Goal: Task Accomplishment & Management: Complete application form

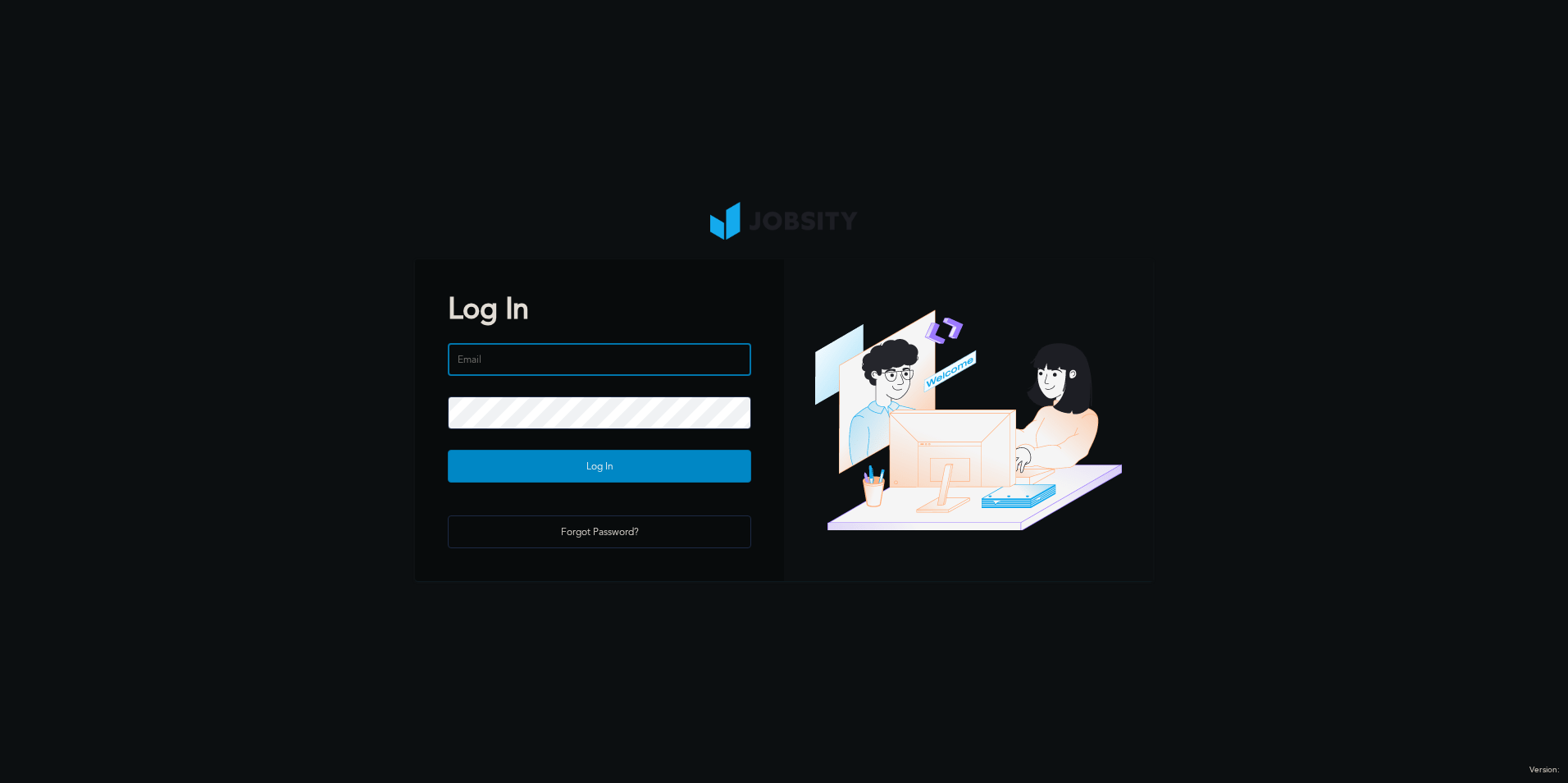
type input "[EMAIL_ADDRESS][DOMAIN_NAME]"
click at [594, 448] on div at bounding box center [599, 423] width 304 height 53
click at [594, 456] on div "Log In" at bounding box center [599, 467] width 302 height 33
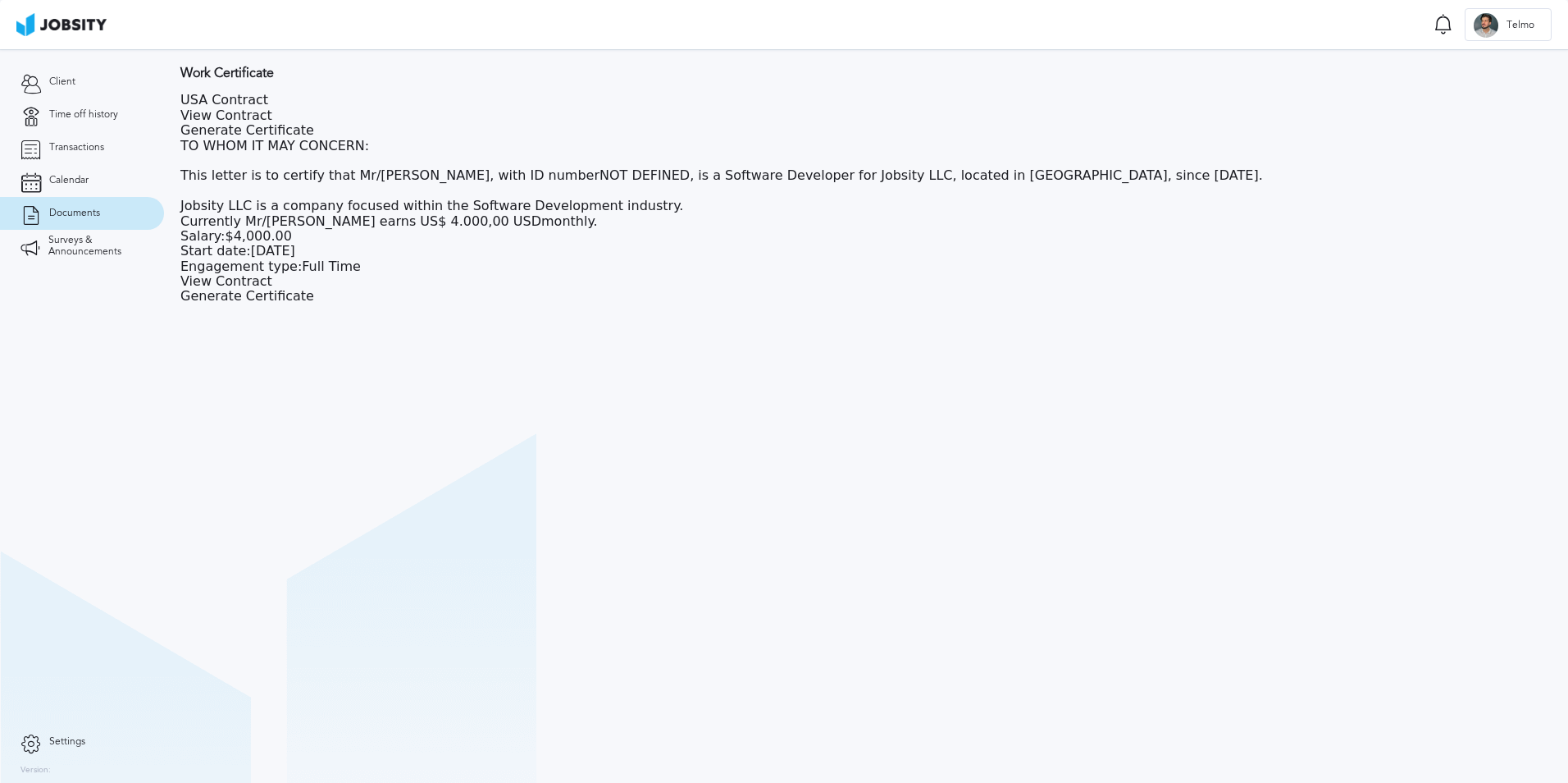
click at [447, 323] on section "Work Certificate USA [DEMOGRAPHIC_DATA] View Contract Generate Certificate TO W…" at bounding box center [865, 415] width 1404 height 733
drag, startPoint x: 278, startPoint y: 168, endPoint x: 446, endPoint y: 176, distance: 168.2
click at [446, 176] on div "TO WHOM IT MAY CONCERN: This letter is to certify that Mr/[PERSON_NAME], with I…" at bounding box center [722, 184] width 1083 height 90
drag, startPoint x: 446, startPoint y: 176, endPoint x: 379, endPoint y: 233, distance: 88.0
click at [379, 233] on div "USA Contract View Contract Generate Certificate TO WHOM IT MAY CONCERN: This le…" at bounding box center [722, 198] width 1083 height 211
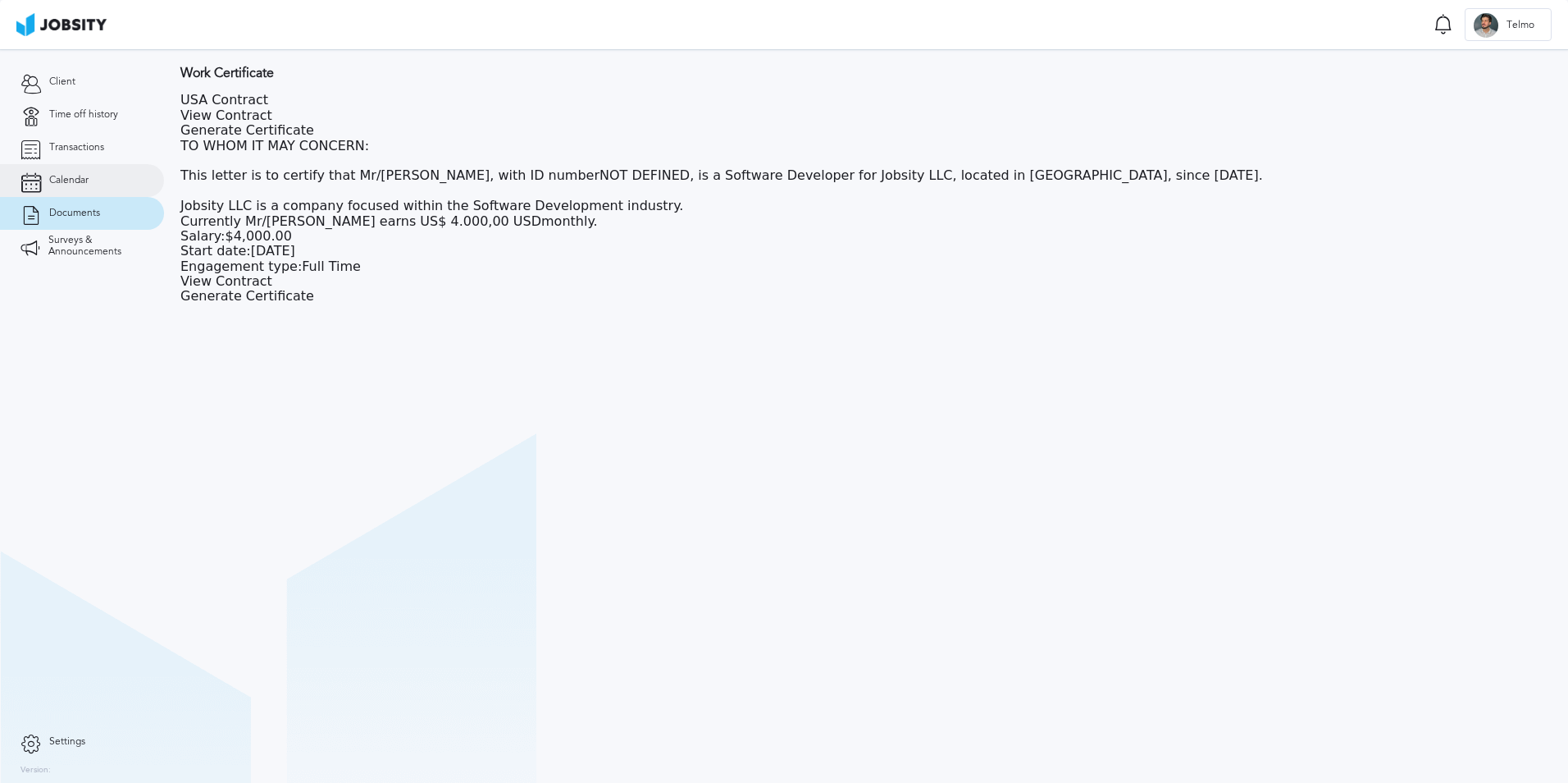
click at [87, 186] on link "Calendar" at bounding box center [82, 181] width 164 height 33
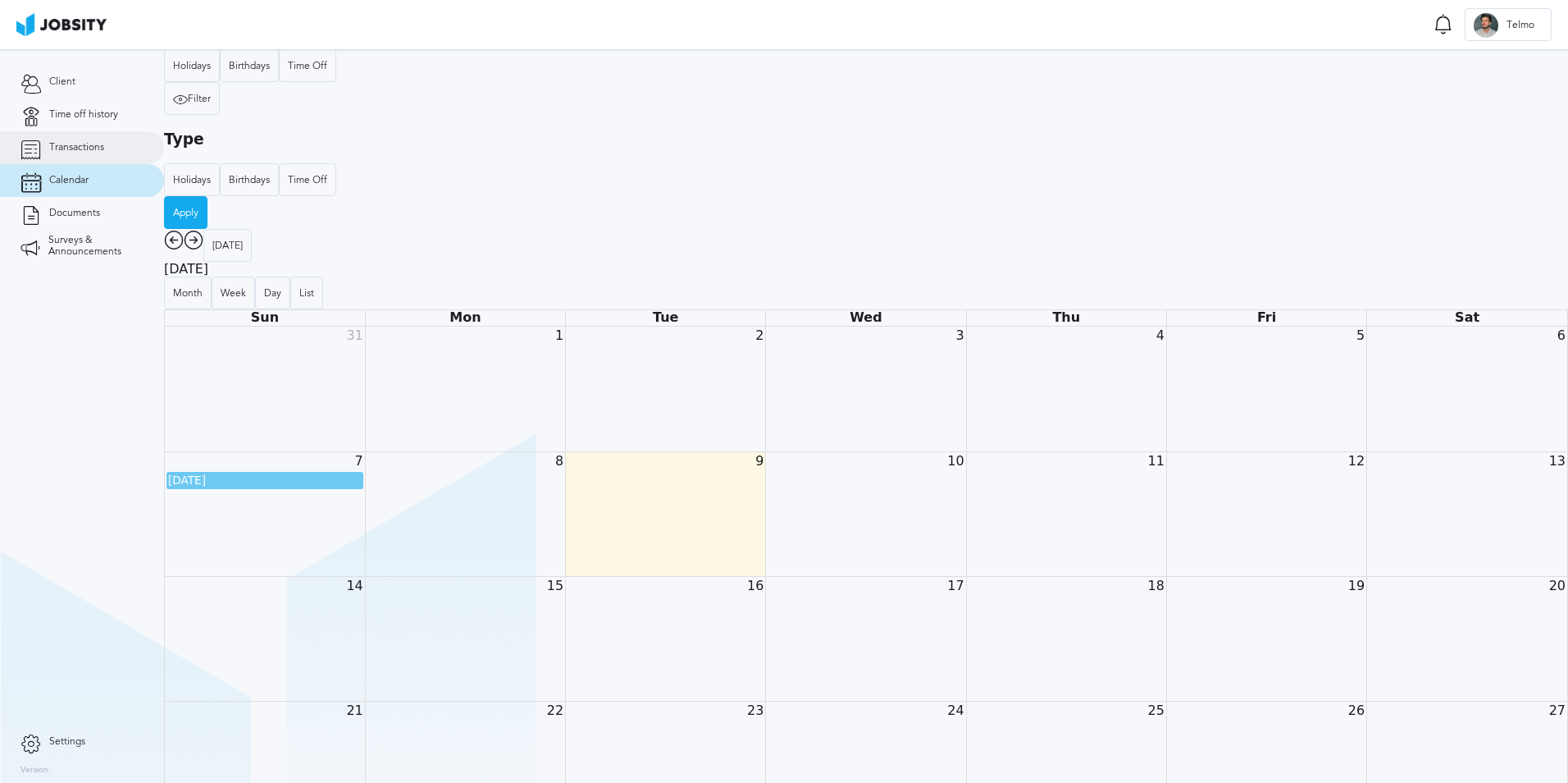
click at [84, 150] on span "Transactions" at bounding box center [76, 147] width 55 height 11
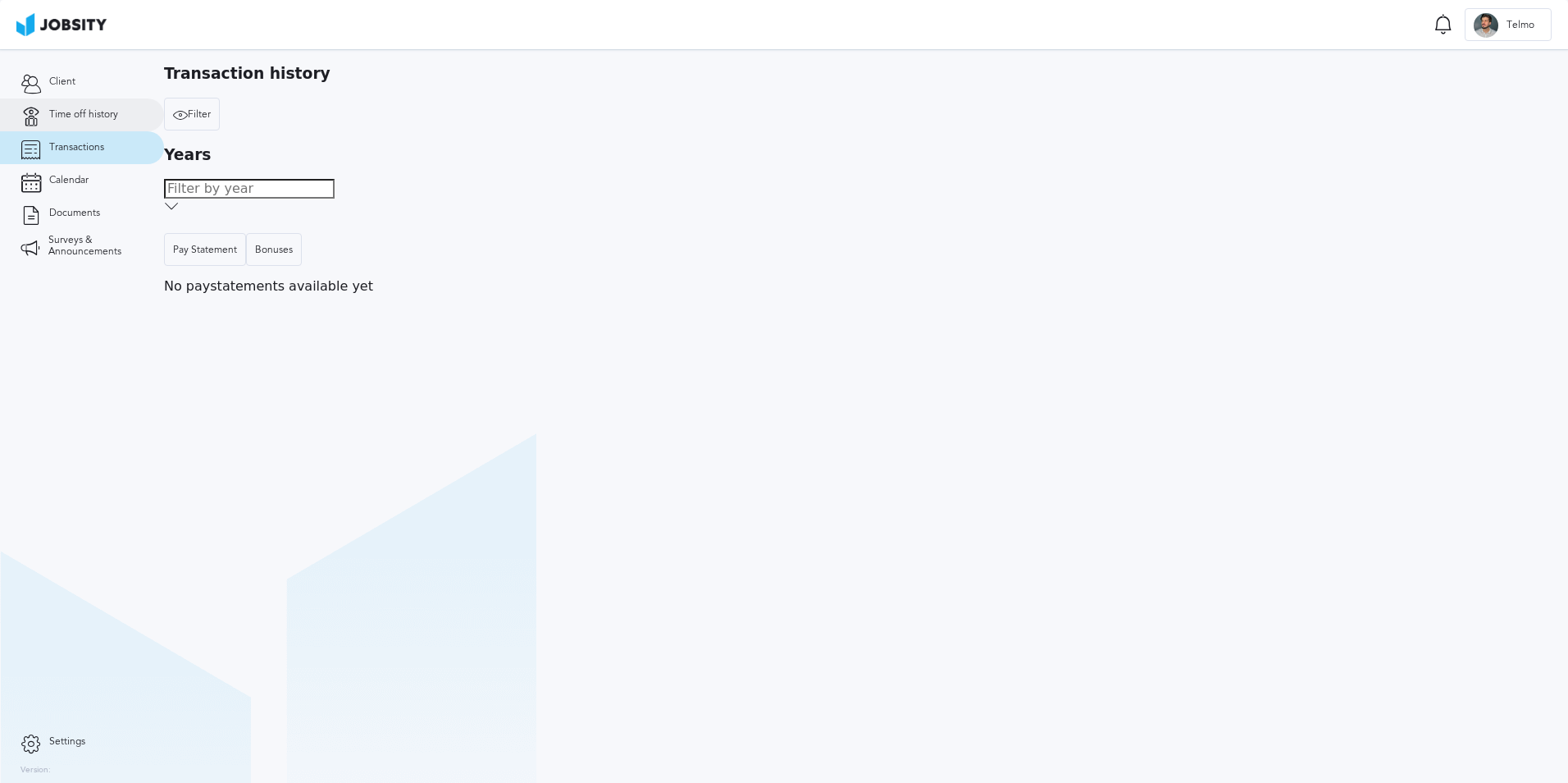
click at [74, 113] on span "Time off history" at bounding box center [83, 114] width 69 height 11
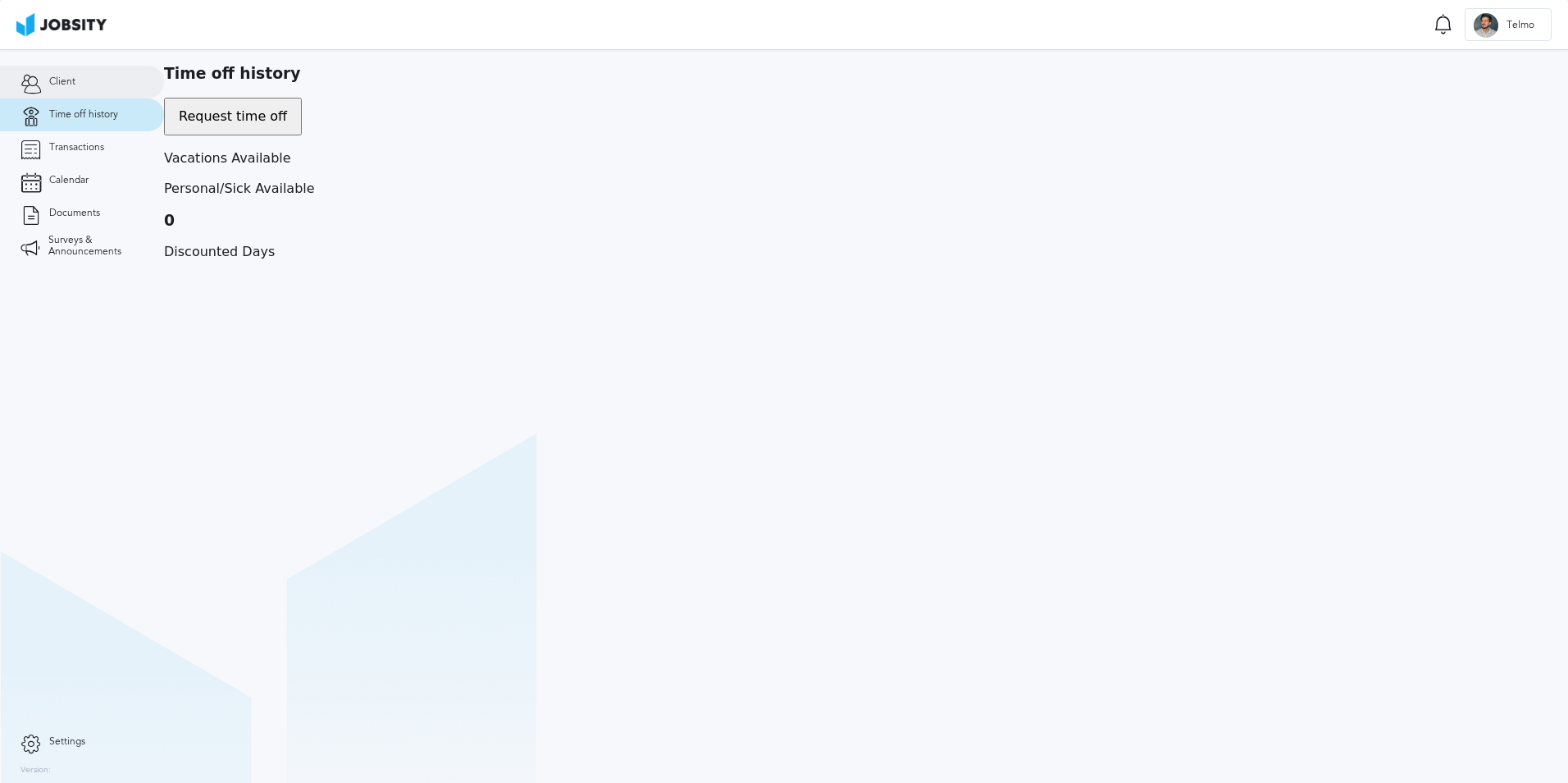
click at [71, 88] on link "Client" at bounding box center [82, 82] width 164 height 33
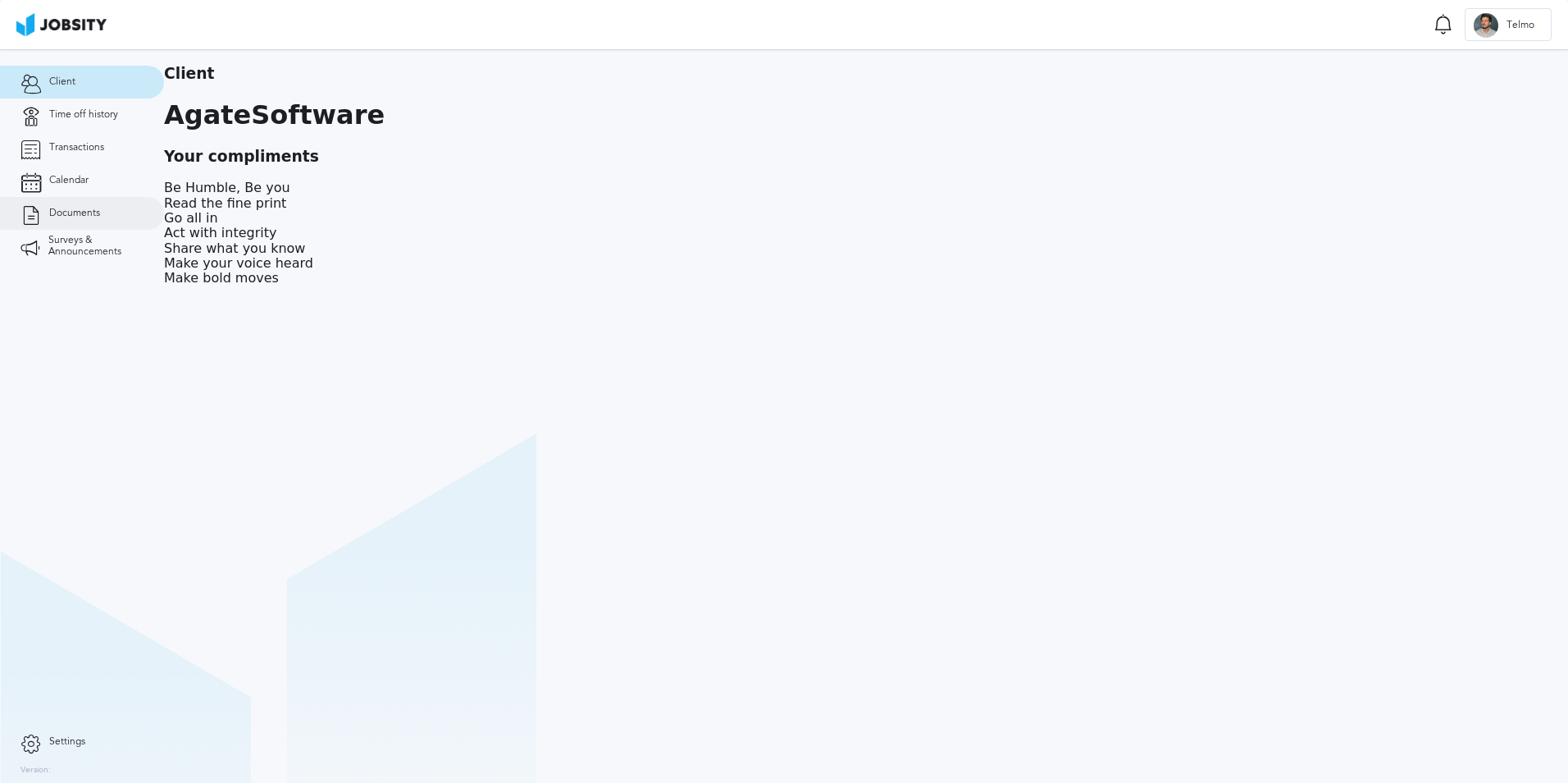
click at [61, 199] on link "Documents" at bounding box center [82, 214] width 164 height 33
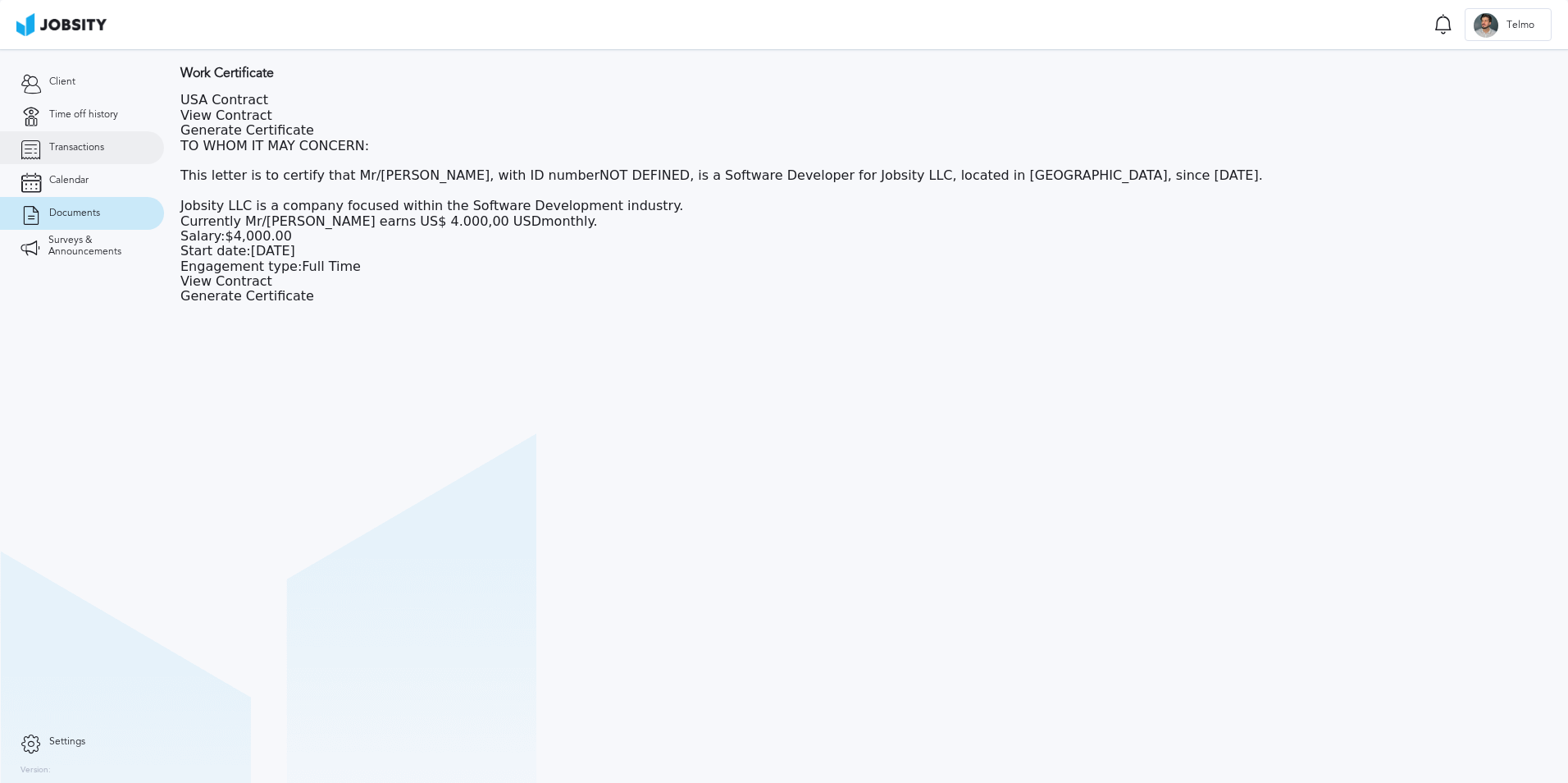
click at [78, 156] on link "Transactions" at bounding box center [82, 148] width 164 height 33
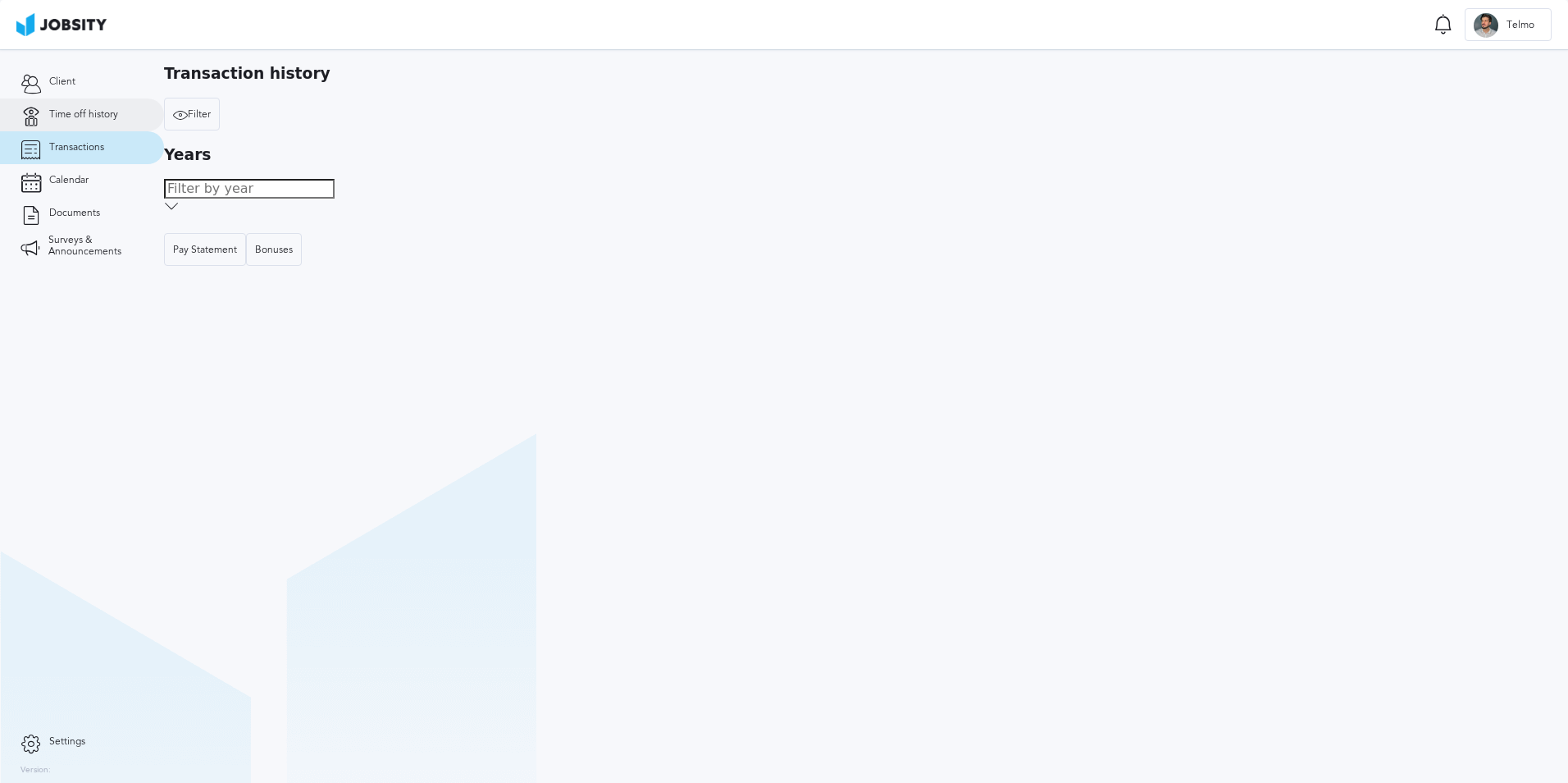
click at [83, 124] on link "Time off history" at bounding box center [82, 115] width 164 height 33
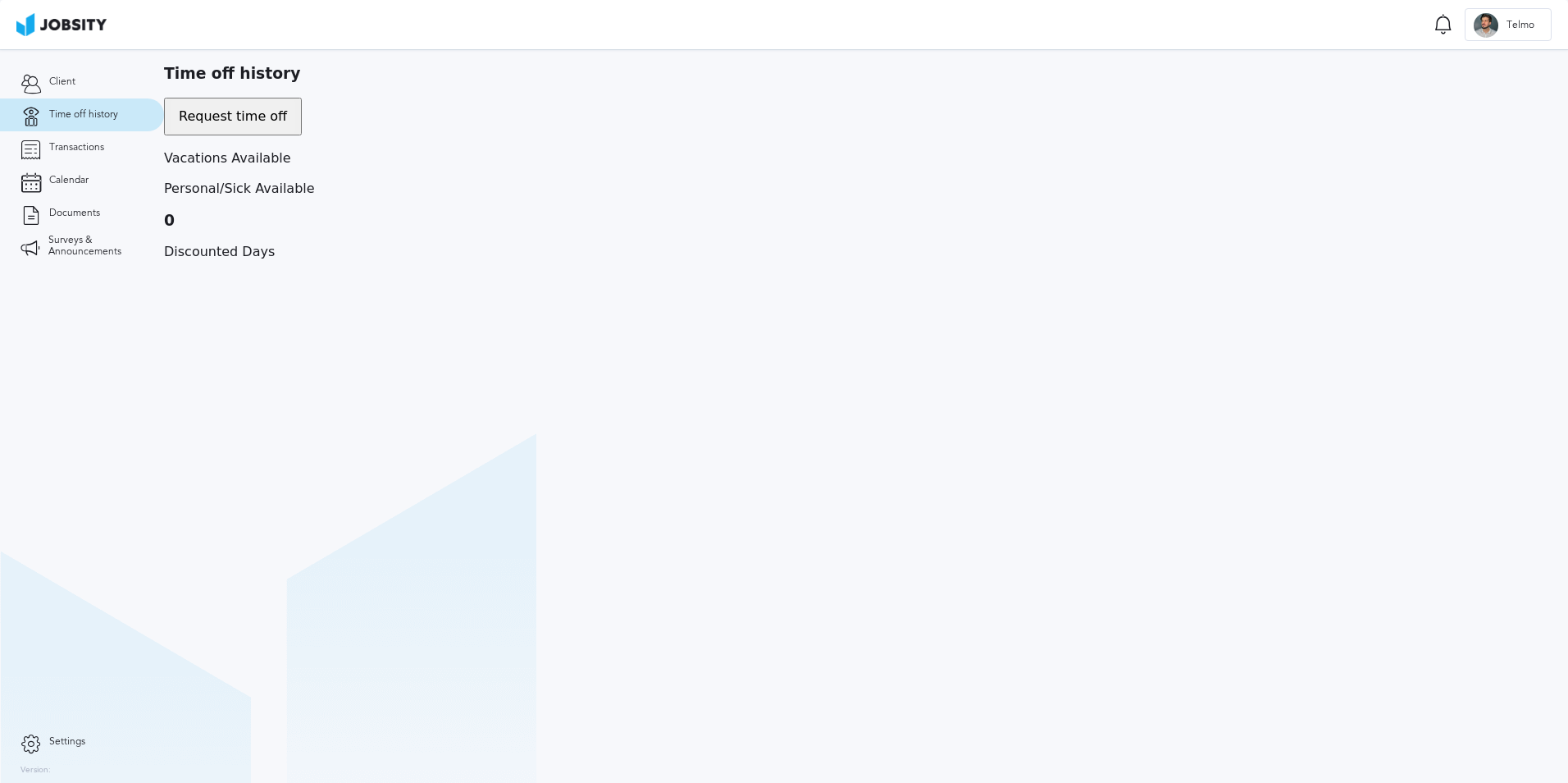
click at [296, 100] on div "Request time off" at bounding box center [232, 117] width 124 height 33
drag, startPoint x: 460, startPoint y: 482, endPoint x: 499, endPoint y: 483, distance: 39.0
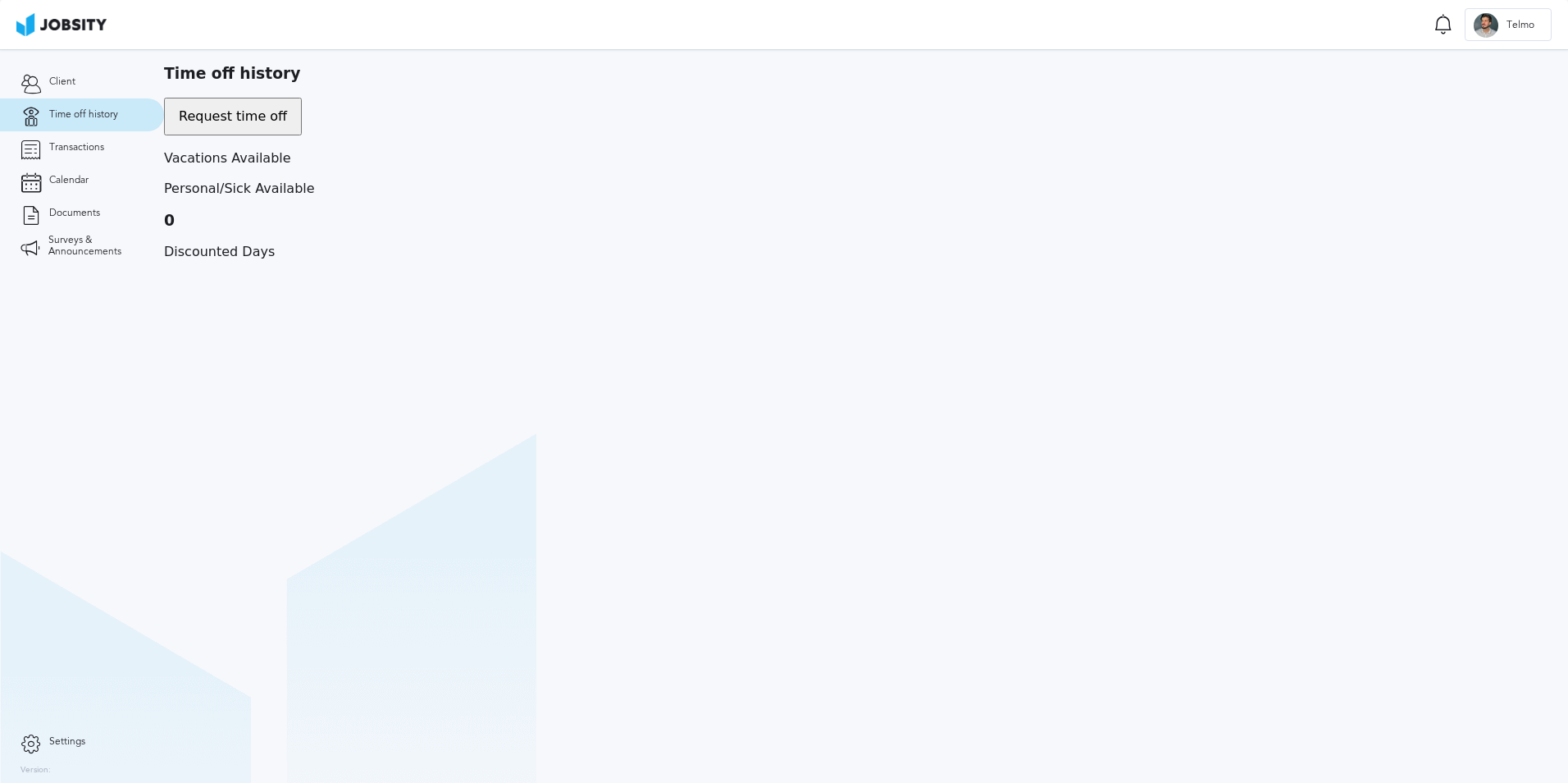
drag, startPoint x: 499, startPoint y: 483, endPoint x: 487, endPoint y: 493, distance: 15.6
drag, startPoint x: 459, startPoint y: 493, endPoint x: 667, endPoint y: 497, distance: 208.0
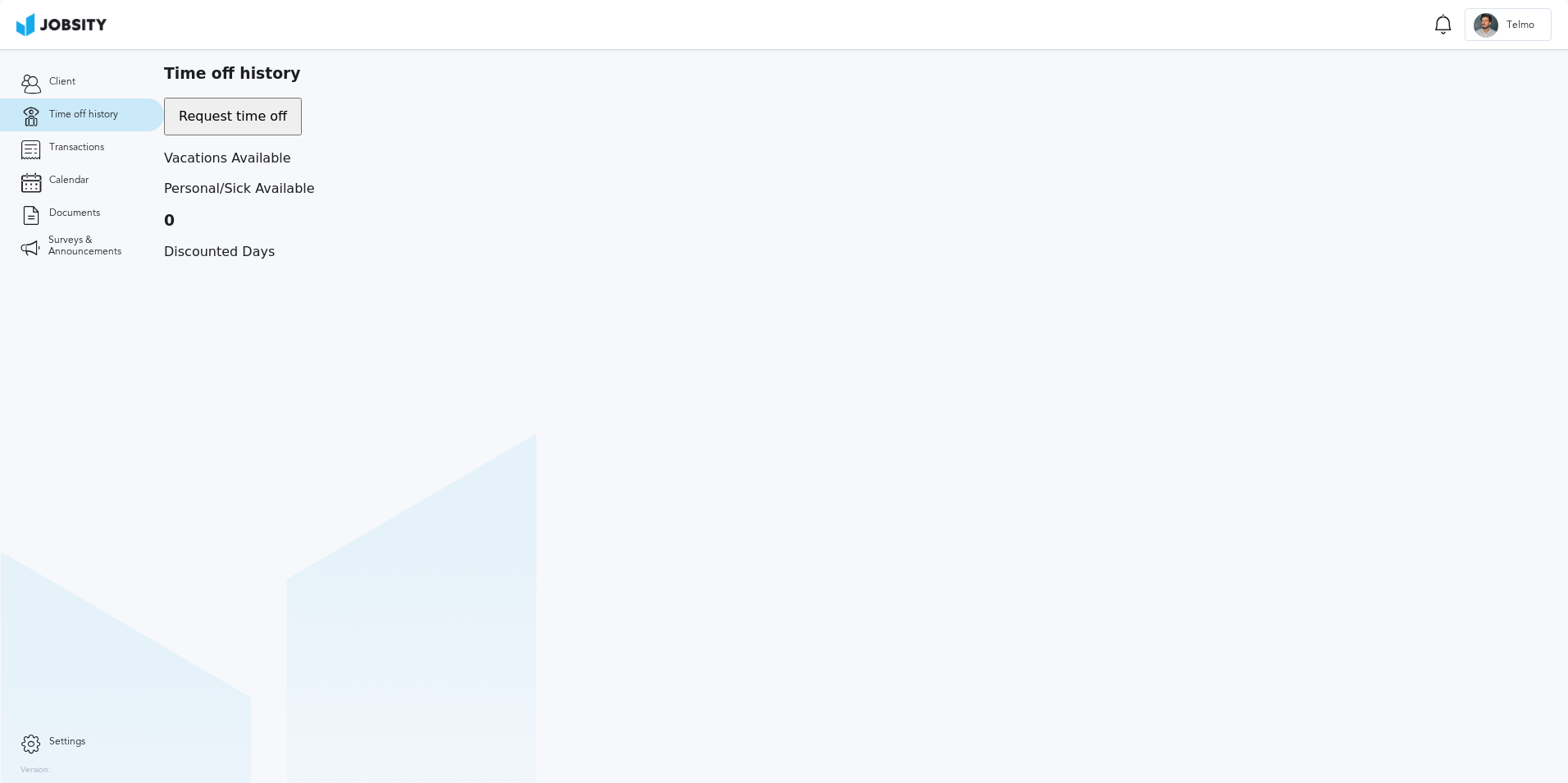
drag, startPoint x: 667, startPoint y: 497, endPoint x: 482, endPoint y: 483, distance: 185.5
drag, startPoint x: 458, startPoint y: 481, endPoint x: 628, endPoint y: 485, distance: 170.0
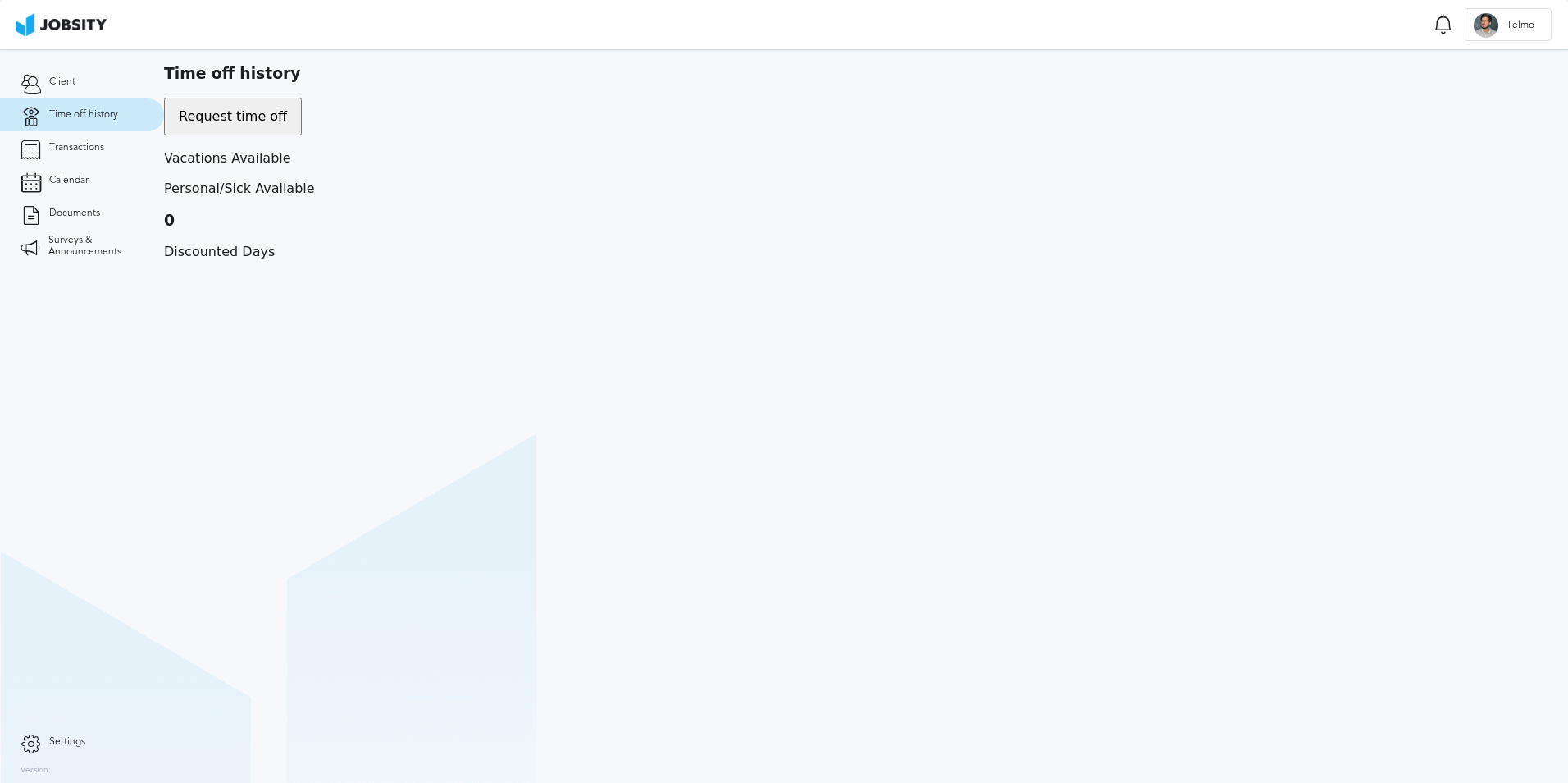
drag, startPoint x: 628, startPoint y: 485, endPoint x: 512, endPoint y: 356, distance: 173.5
drag, startPoint x: 469, startPoint y: 477, endPoint x: 626, endPoint y: 478, distance: 157.0
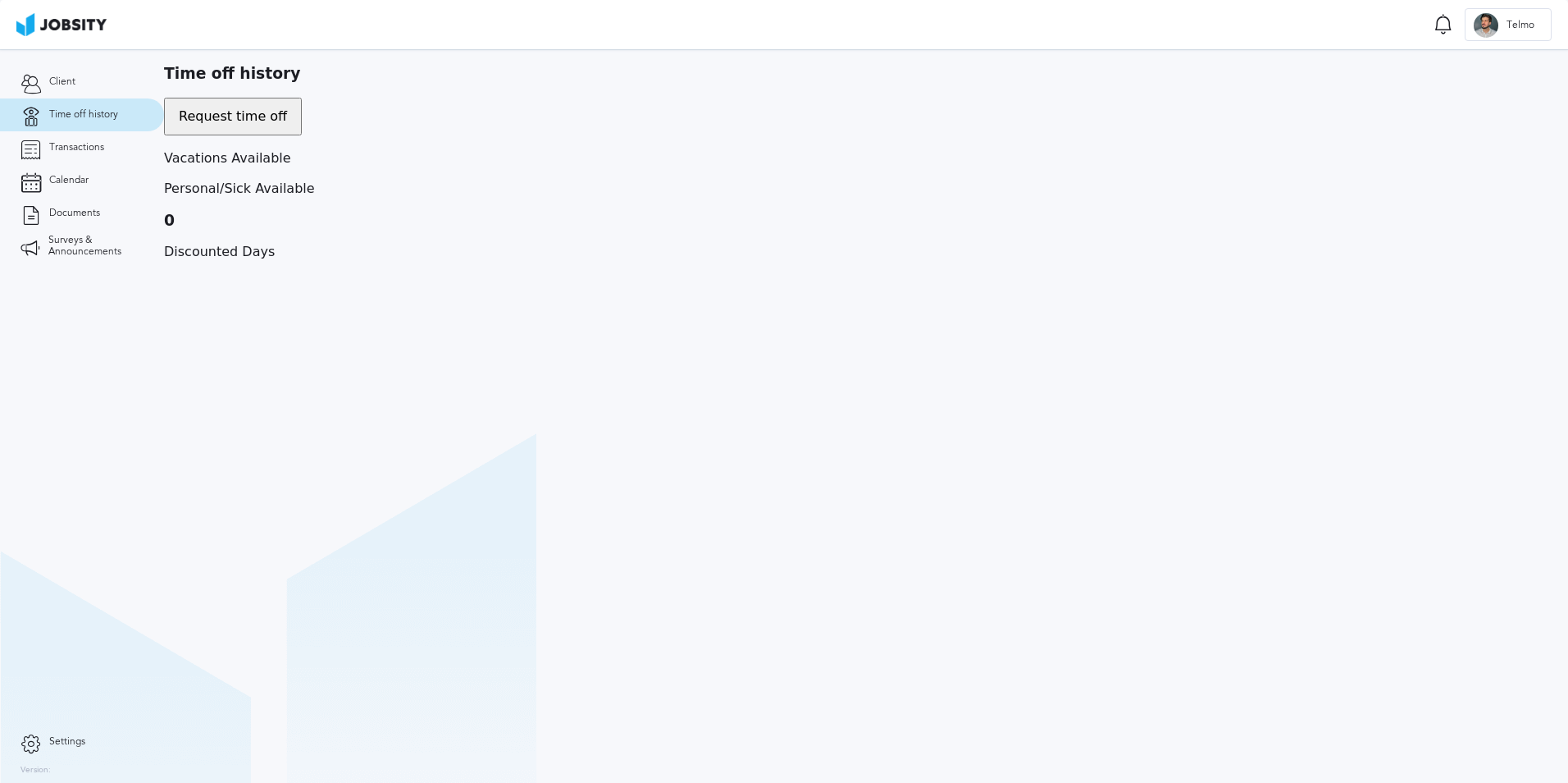
drag, startPoint x: 626, startPoint y: 478, endPoint x: 526, endPoint y: 366, distance: 150.1
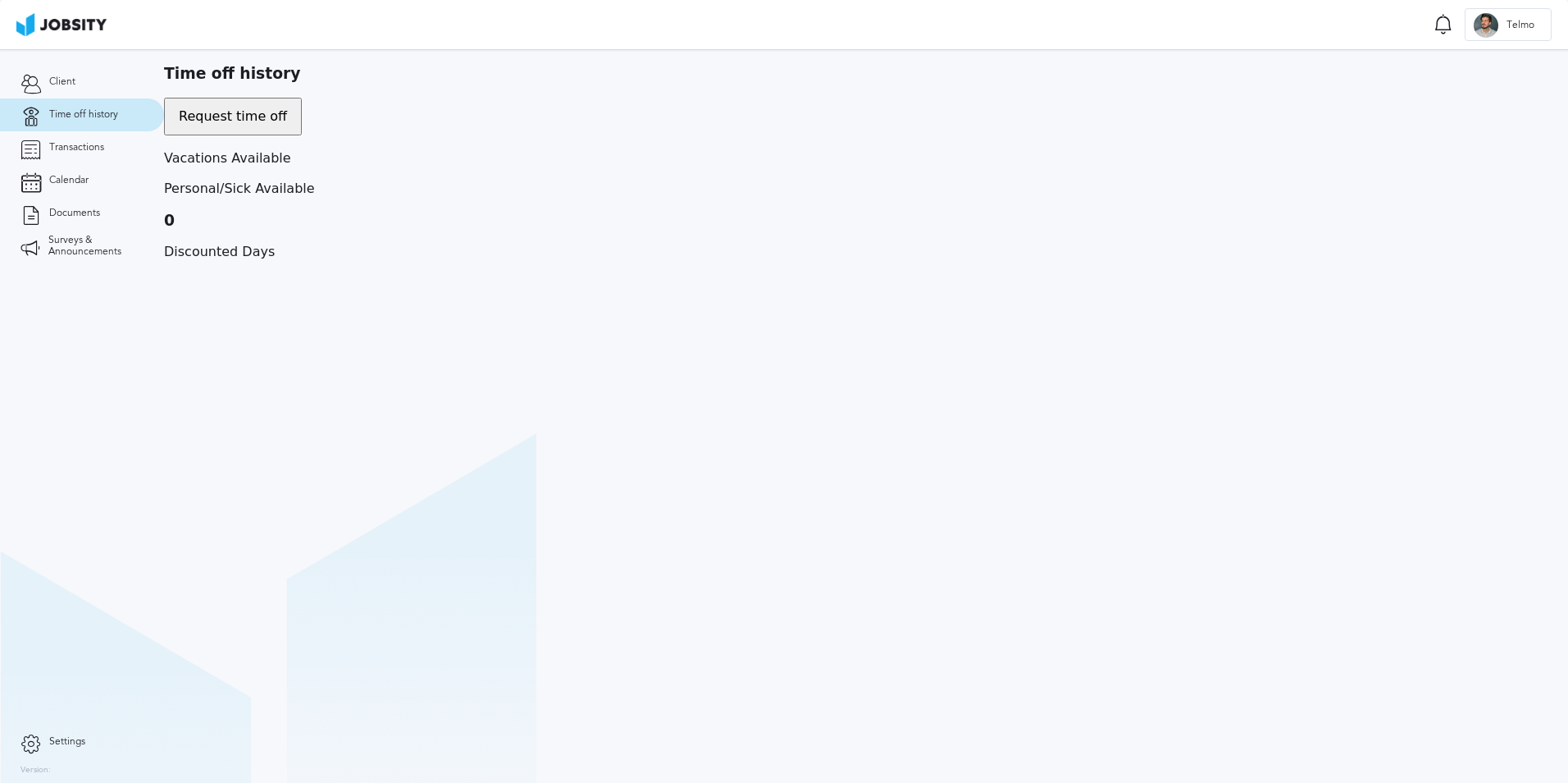
type input "Maternity / Paternity"
click at [122, 782] on icon at bounding box center [115, 790] width 15 height 15
click at [86, 201] on link "Documents" at bounding box center [82, 214] width 164 height 33
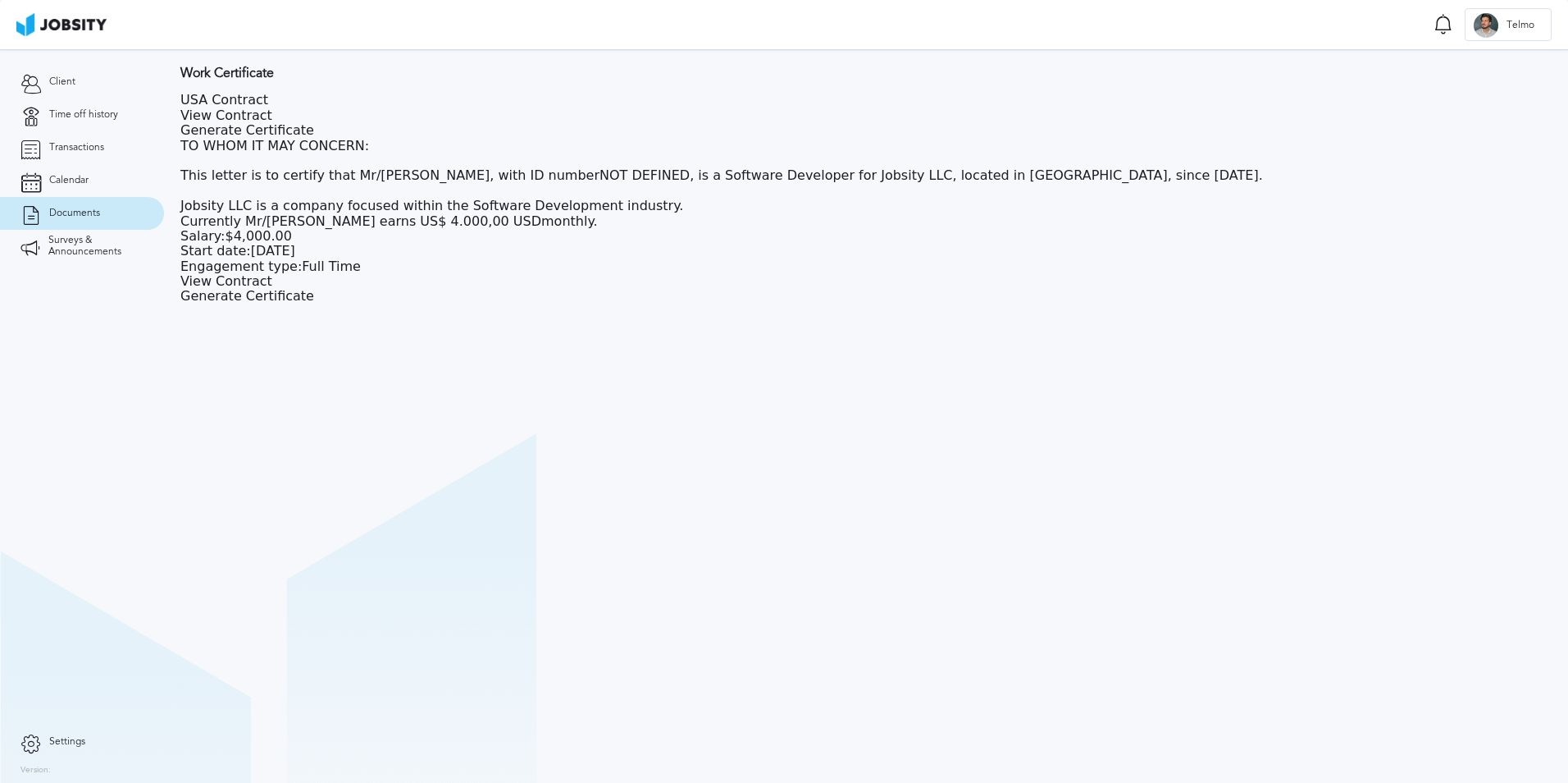
click at [58, 748] on link "Settings" at bounding box center [82, 742] width 164 height 33
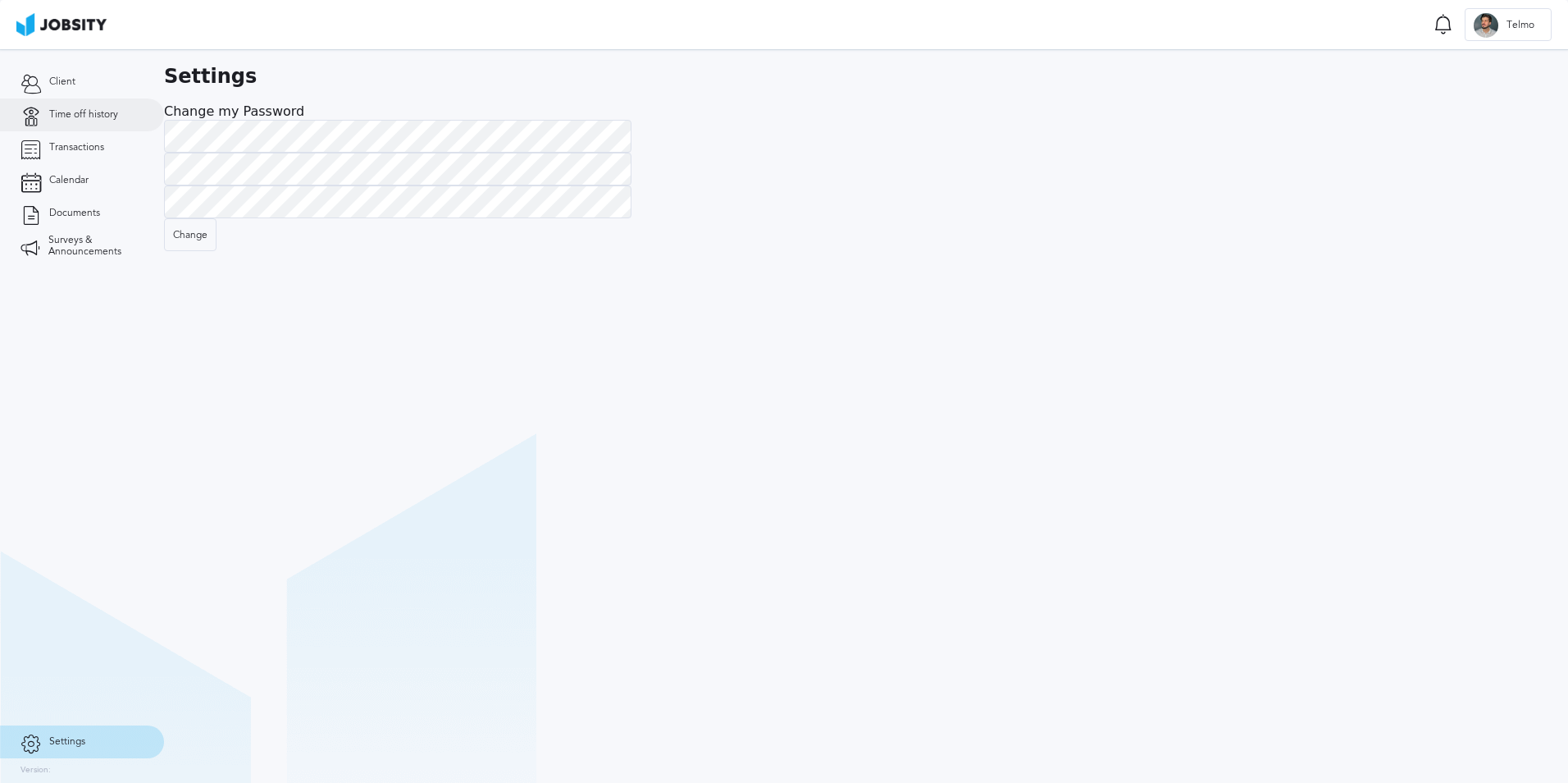
click at [109, 118] on span "Time off history" at bounding box center [83, 114] width 69 height 11
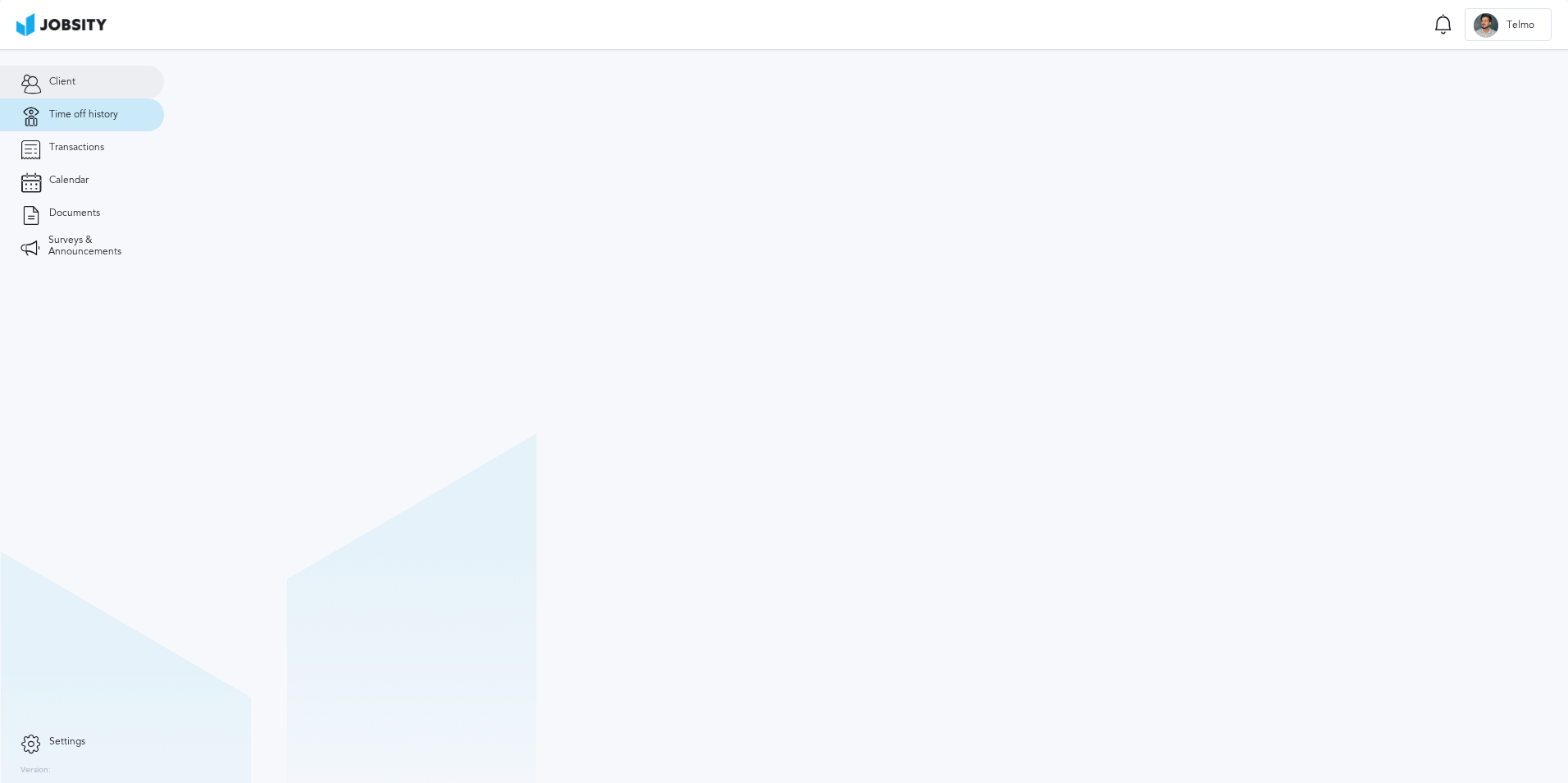
click at [110, 79] on link "Client" at bounding box center [82, 82] width 164 height 33
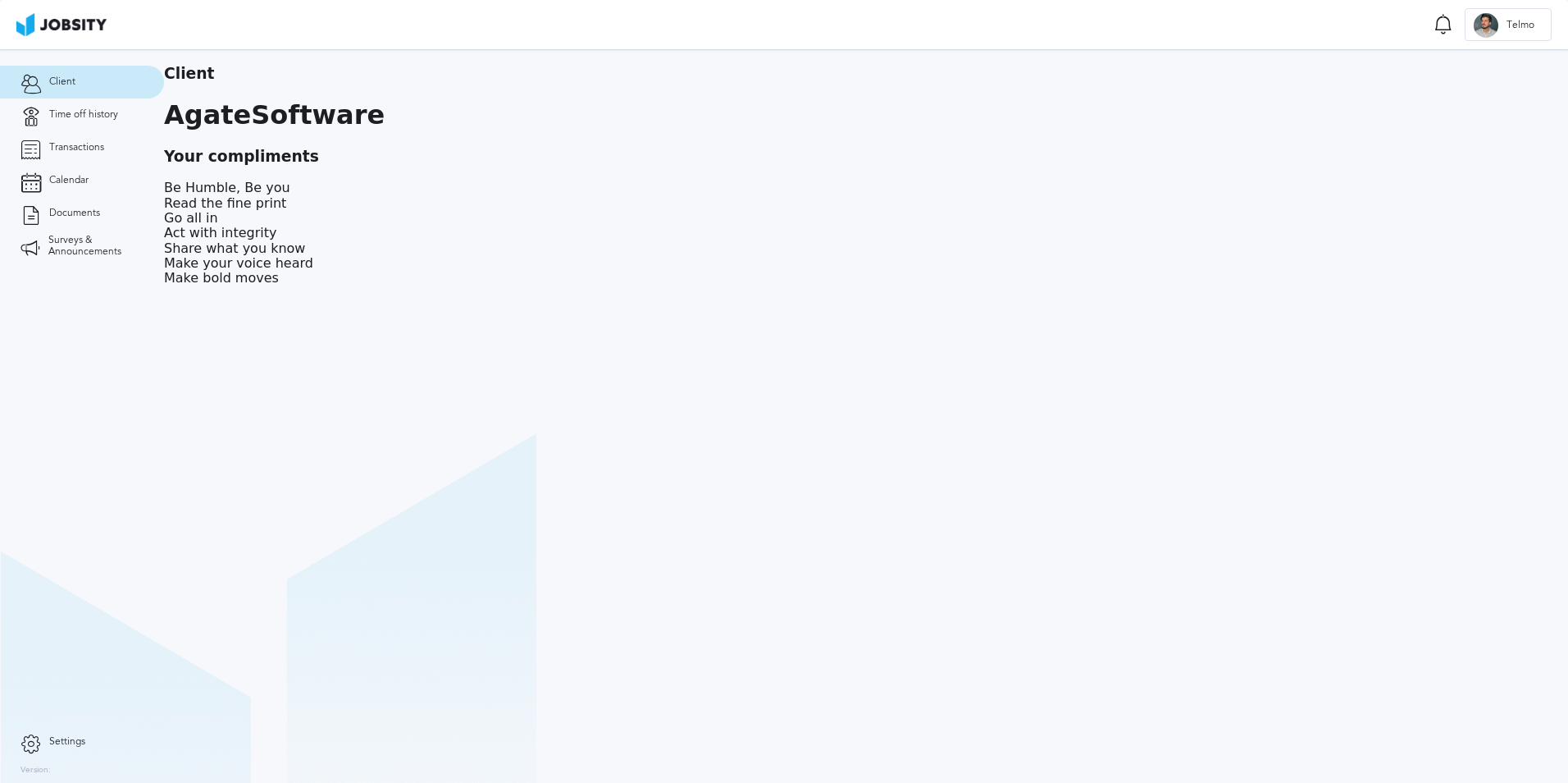
click at [41, 733] on link "Settings" at bounding box center [82, 742] width 164 height 33
